Goal: Transaction & Acquisition: Purchase product/service

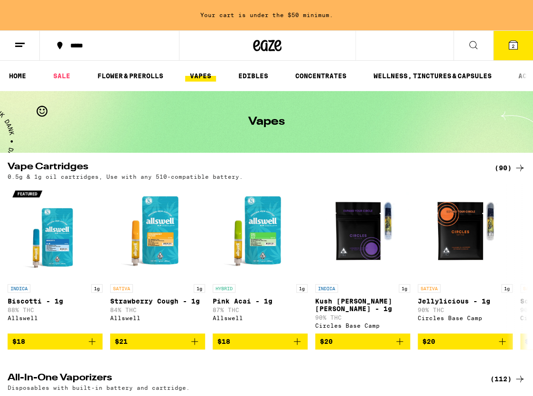
click at [514, 46] on span "2" at bounding box center [513, 46] width 3 height 6
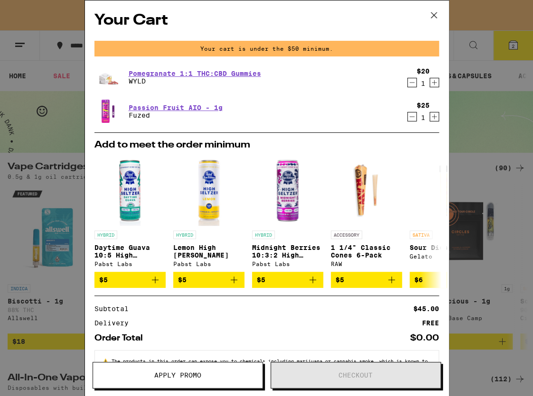
click at [432, 12] on icon at bounding box center [434, 15] width 14 height 14
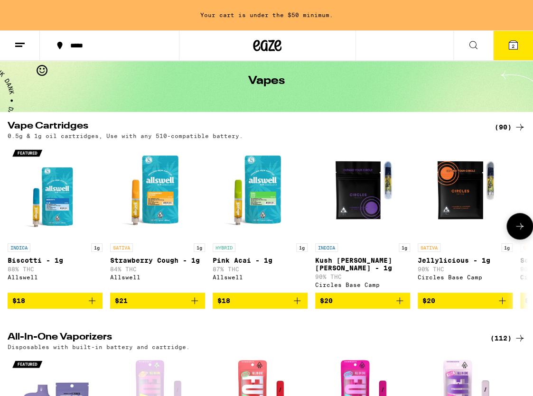
scroll to position [77, 0]
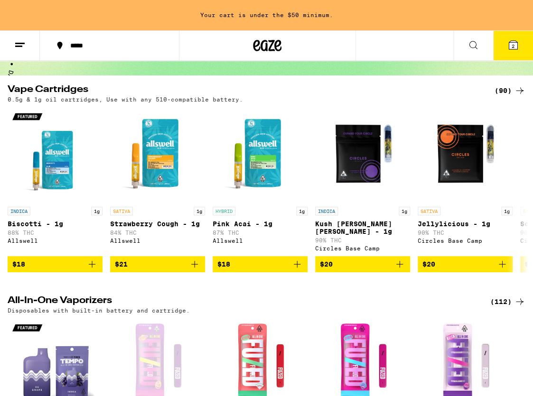
click at [514, 48] on span "2" at bounding box center [513, 46] width 3 height 6
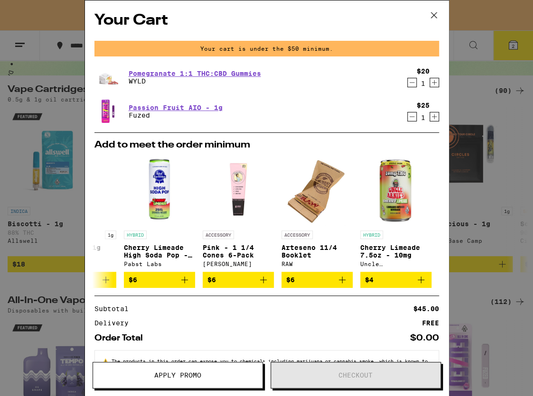
click at [436, 15] on icon at bounding box center [434, 15] width 14 height 14
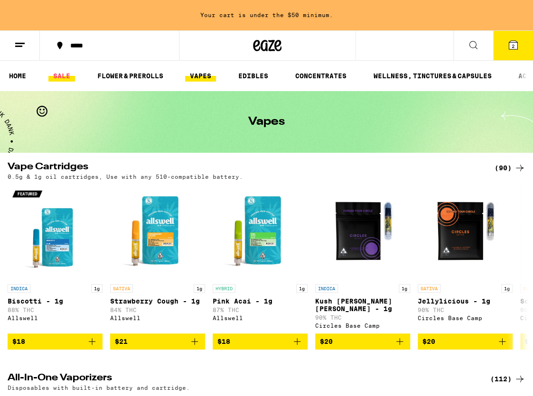
click at [65, 77] on link "SALE" at bounding box center [61, 75] width 27 height 11
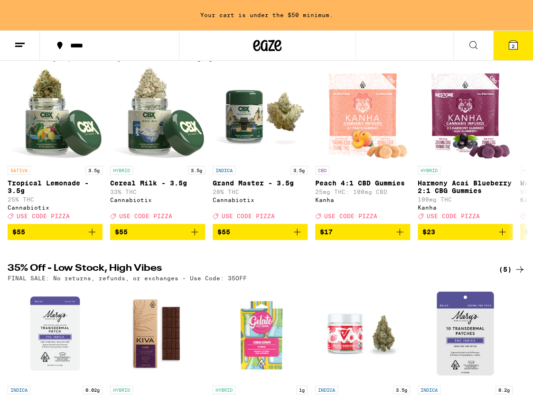
scroll to position [108, 0]
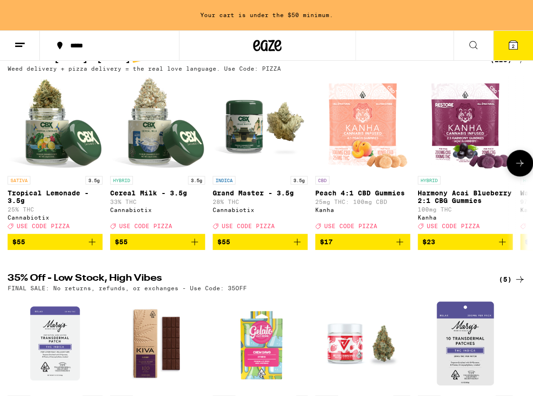
click at [399, 248] on icon "Add to bag" at bounding box center [399, 241] width 11 height 11
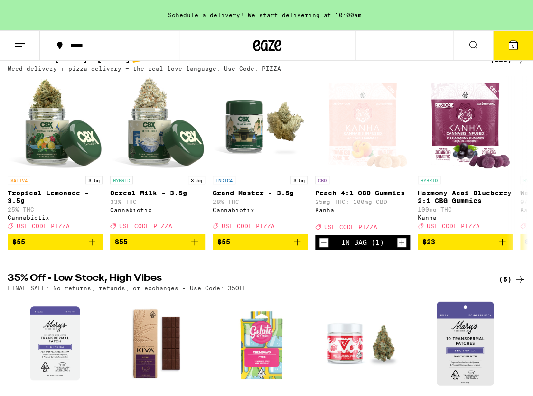
click at [511, 48] on icon at bounding box center [513, 45] width 9 height 9
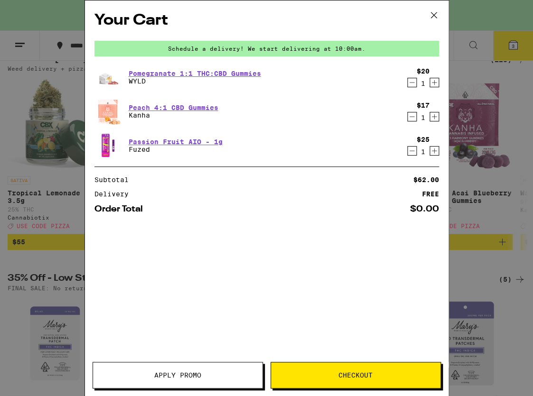
click at [399, 200] on div "Order Total $0.00" at bounding box center [266, 205] width 345 height 16
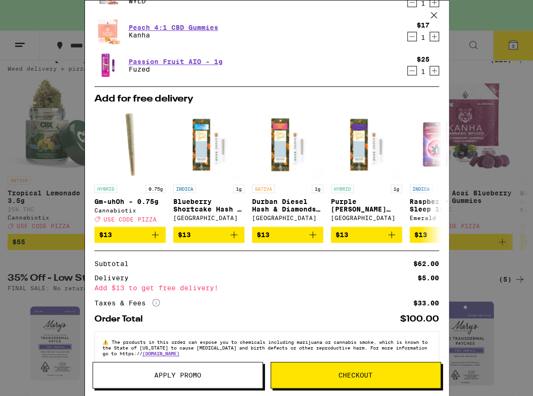
scroll to position [102, 0]
